Goal: Information Seeking & Learning: Learn about a topic

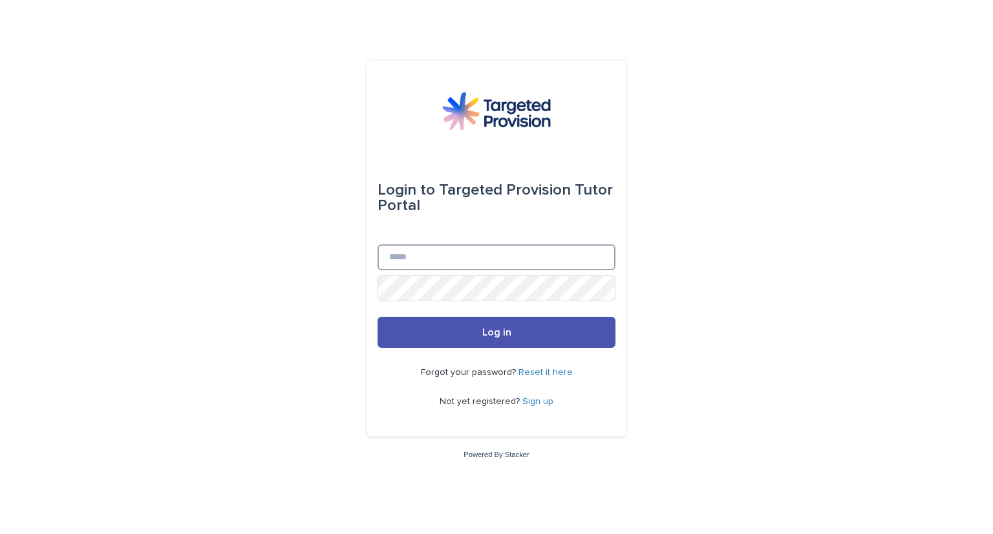
click at [416, 257] on input "Email" at bounding box center [497, 257] width 238 height 26
type input "**********"
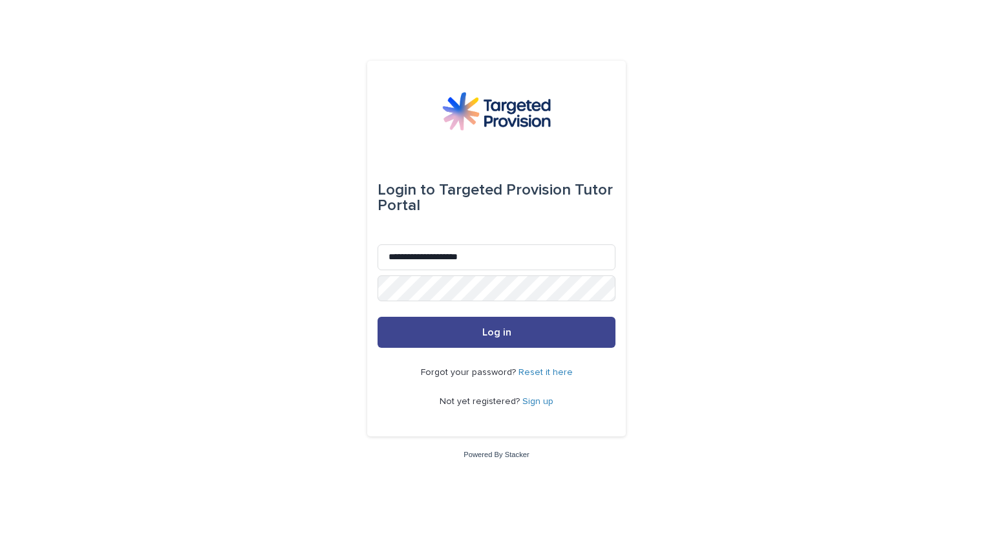
click at [427, 329] on button "Log in" at bounding box center [497, 332] width 238 height 31
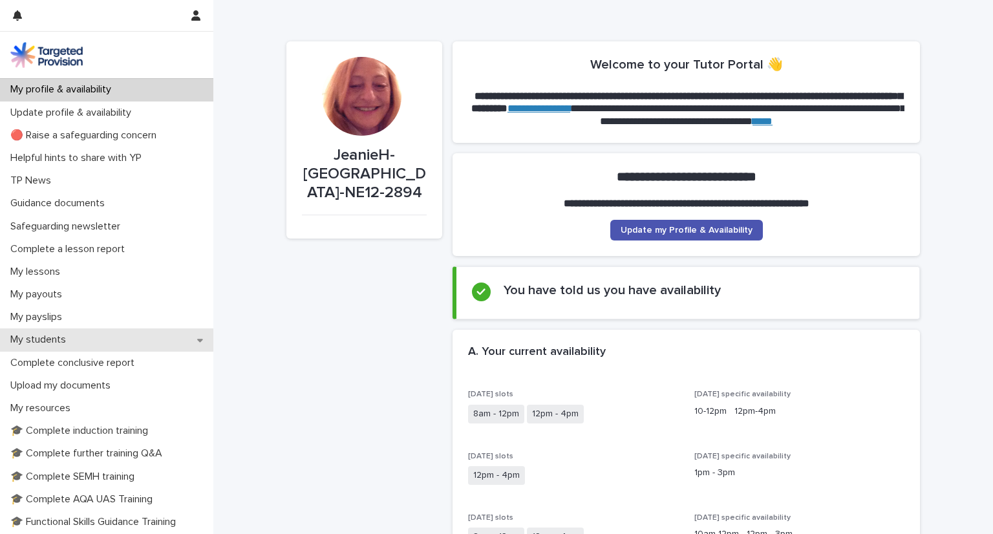
click at [38, 334] on p "My students" at bounding box center [40, 340] width 71 height 12
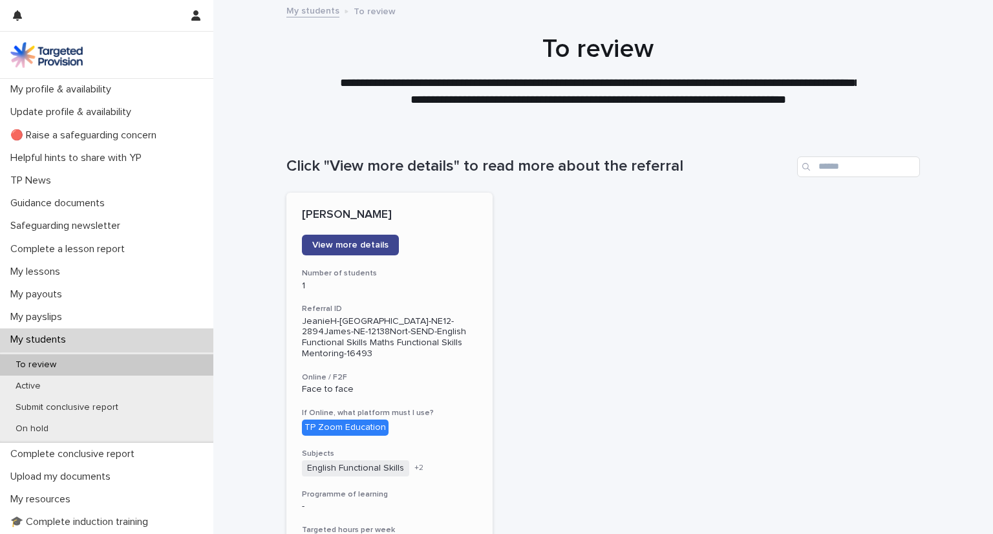
click at [323, 241] on span "View more details" at bounding box center [350, 245] width 76 height 9
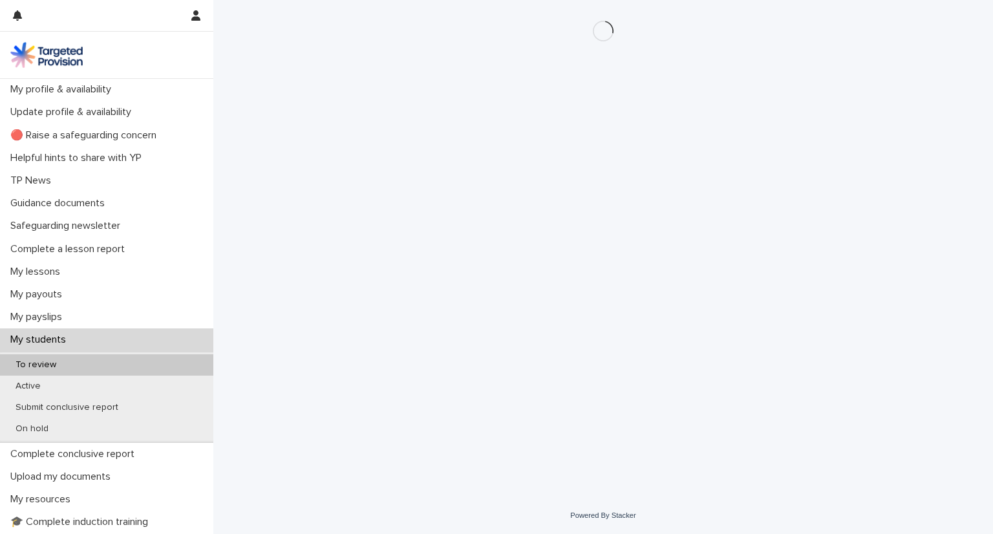
click at [323, 241] on div "Loading... Saving… Loading... Saving…" at bounding box center [603, 232] width 647 height 465
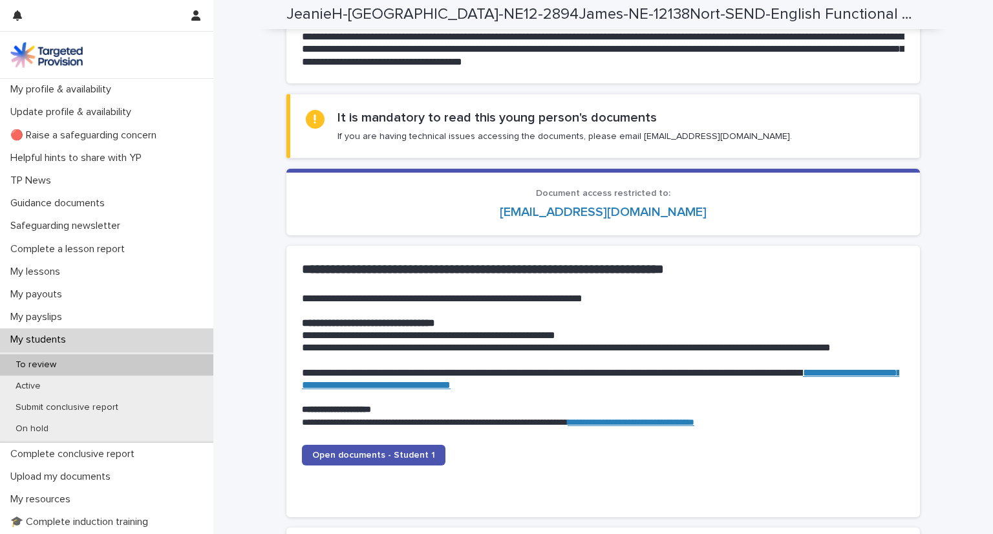
scroll to position [1084, 0]
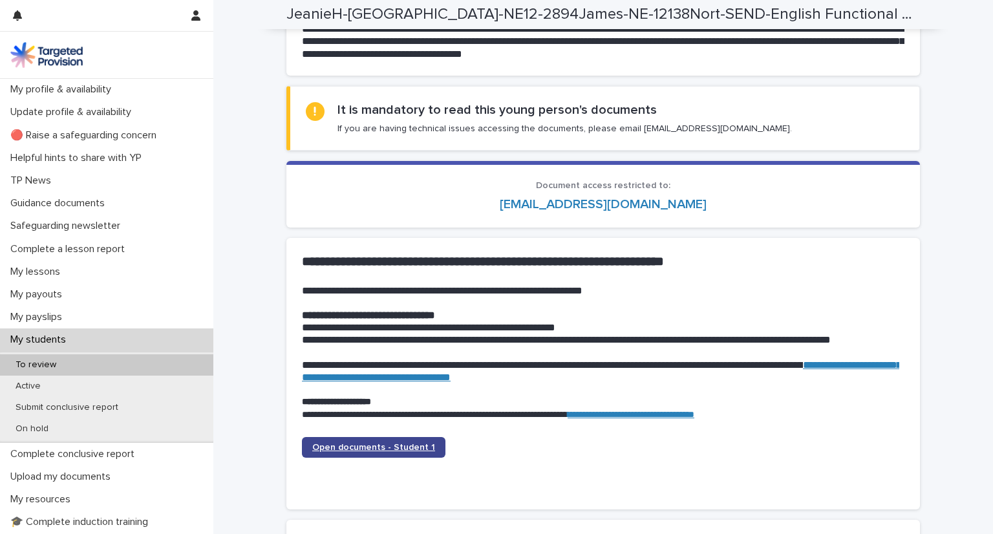
click at [332, 443] on span "Open documents - Student 1" at bounding box center [373, 447] width 123 height 9
